Goal: Find specific page/section: Find specific page/section

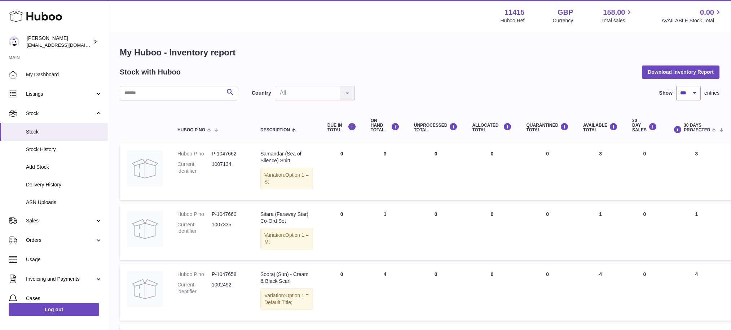
select select "***"
click at [385, 48] on h1 "My Huboo - Inventory report" at bounding box center [419, 53] width 599 height 12
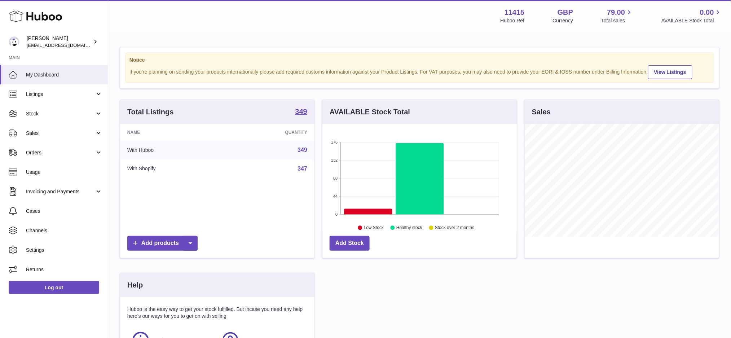
scroll to position [112, 194]
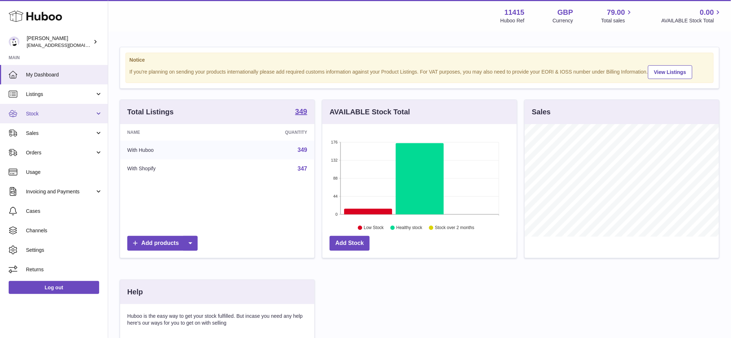
click at [49, 116] on span "Stock" at bounding box center [60, 113] width 69 height 7
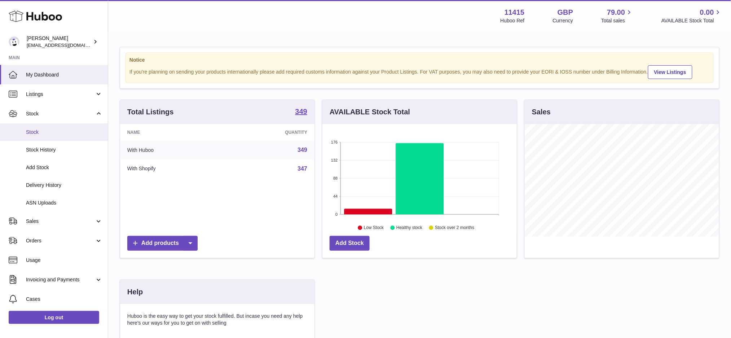
drag, startPoint x: 48, startPoint y: 130, endPoint x: 66, endPoint y: 128, distance: 18.4
click at [48, 130] on span "Stock" at bounding box center [64, 132] width 76 height 7
